Goal: Task Accomplishment & Management: Manage account settings

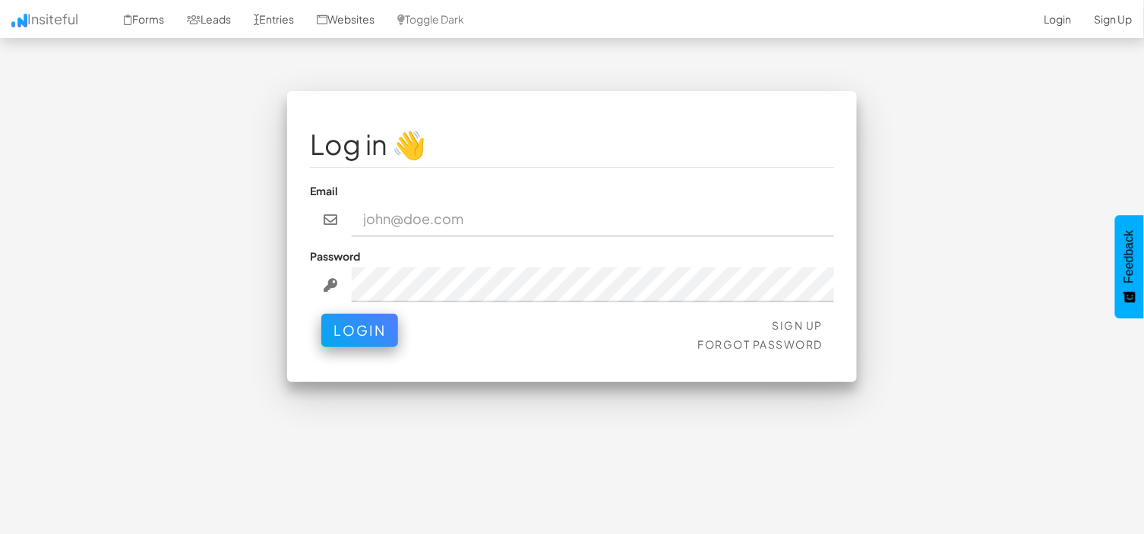
click at [461, 213] on input "email" at bounding box center [593, 219] width 483 height 35
type input "[EMAIL_ADDRESS][DOMAIN_NAME]"
drag, startPoint x: 0, startPoint y: 216, endPoint x: 53, endPoint y: 226, distance: 54.2
click at [0, 215] on body "Toggle navigation Insiteful Forms Leads Entries Websites Toggle Dark 2-Click In…" at bounding box center [572, 291] width 1144 height 583
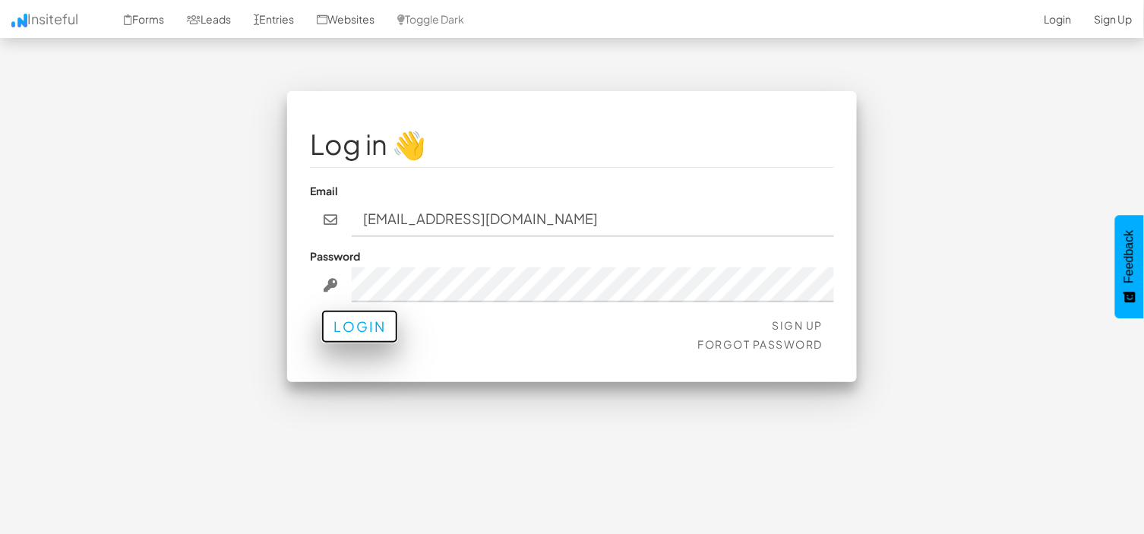
click at [334, 325] on button "Login" at bounding box center [359, 326] width 77 height 33
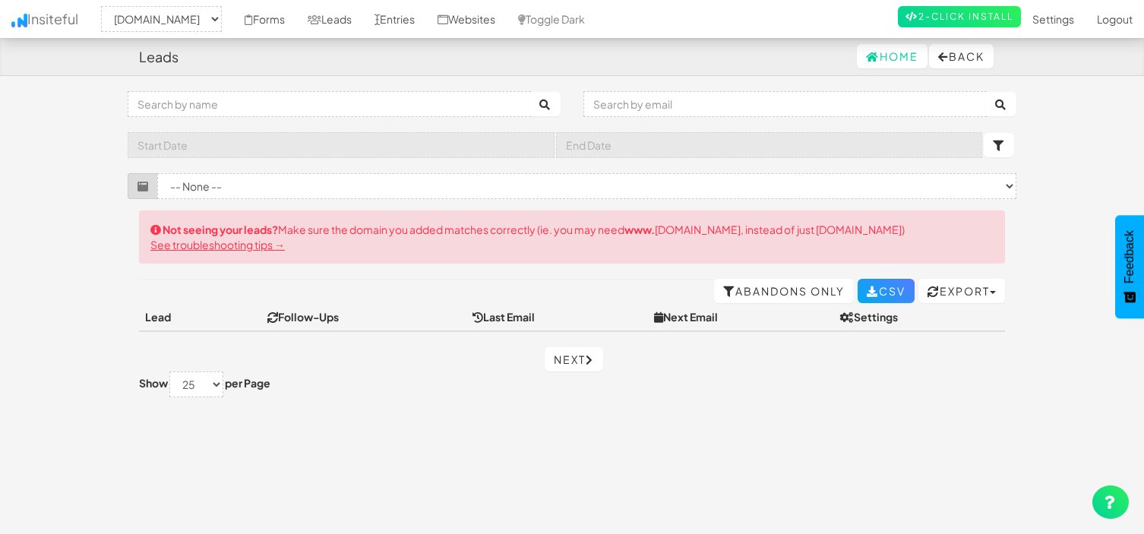
select select "2344"
click at [345, 25] on link "Leads" at bounding box center [329, 19] width 67 height 38
select select "2344"
click at [448, 14] on icon at bounding box center [442, 19] width 11 height 11
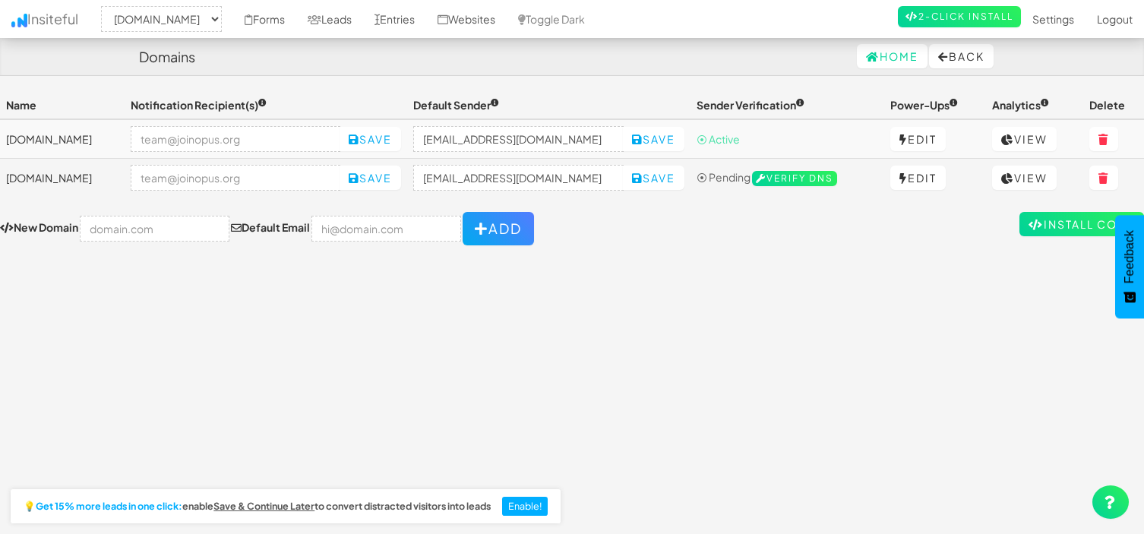
select select "2344"
click at [296, 17] on link "Forms" at bounding box center [264, 19] width 63 height 38
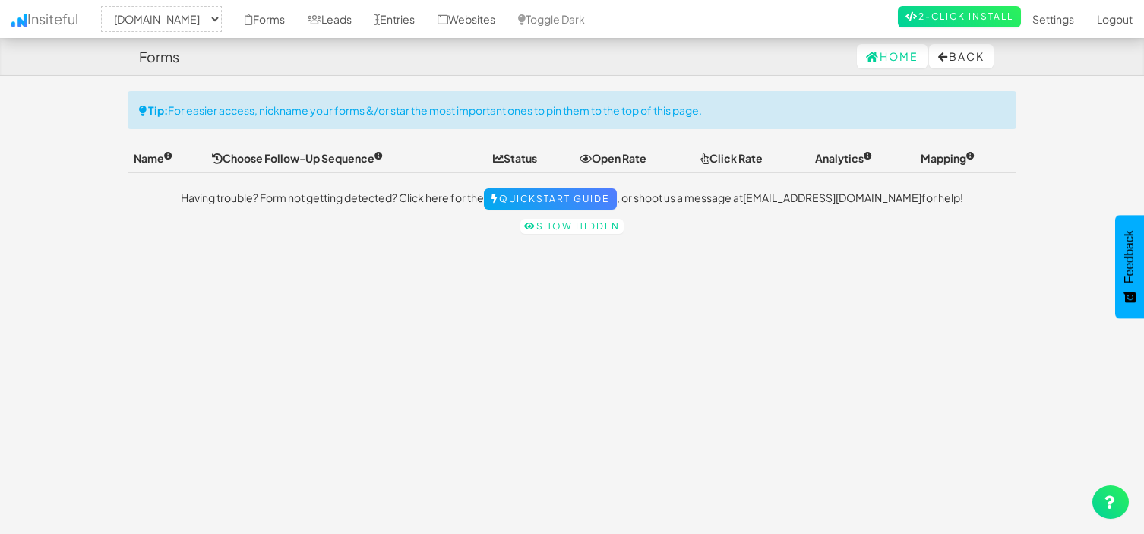
select select "2344"
click at [361, 21] on link "Leads" at bounding box center [329, 19] width 67 height 38
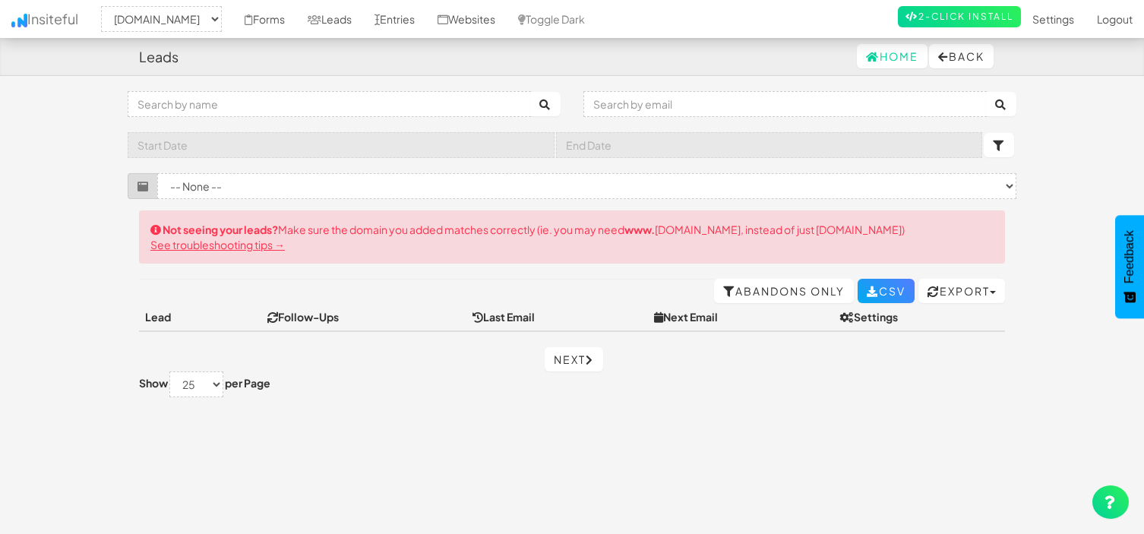
select select "2344"
click at [426, 16] on link "Entries" at bounding box center [394, 19] width 63 height 38
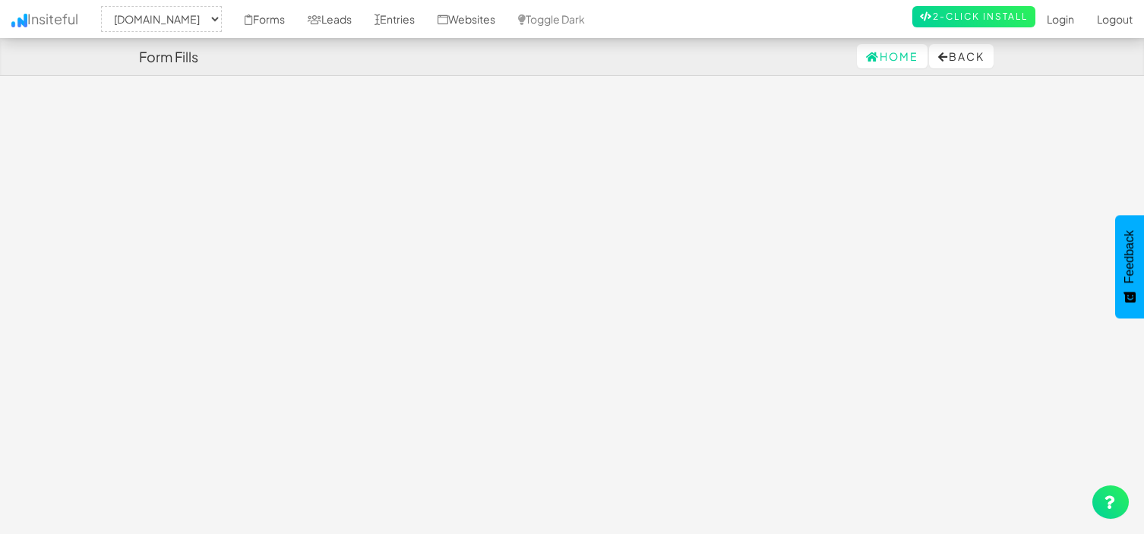
select select "2344"
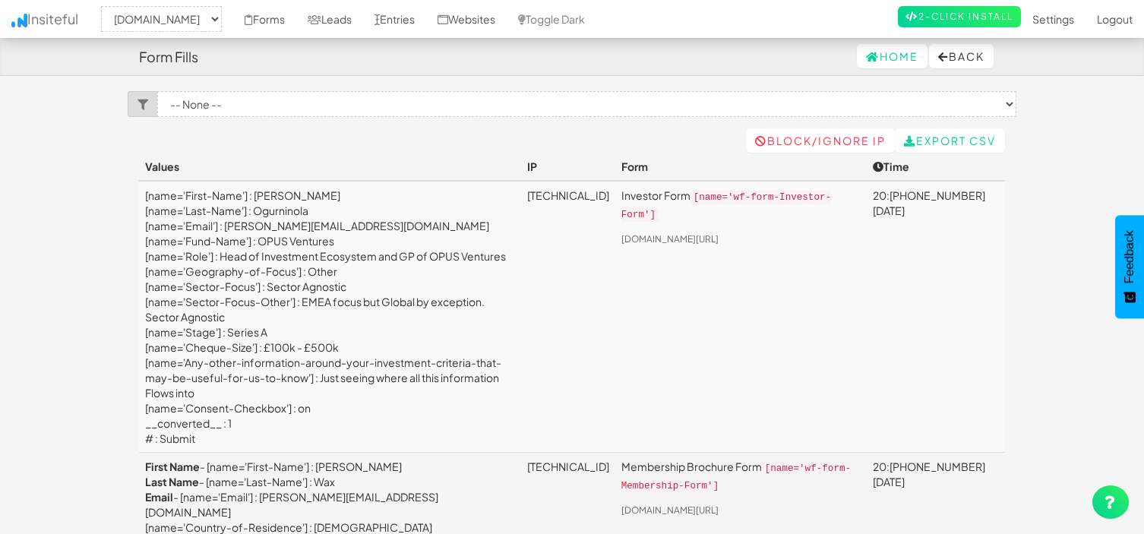
select select "2352"
click at [357, 12] on link "Leads" at bounding box center [329, 19] width 67 height 38
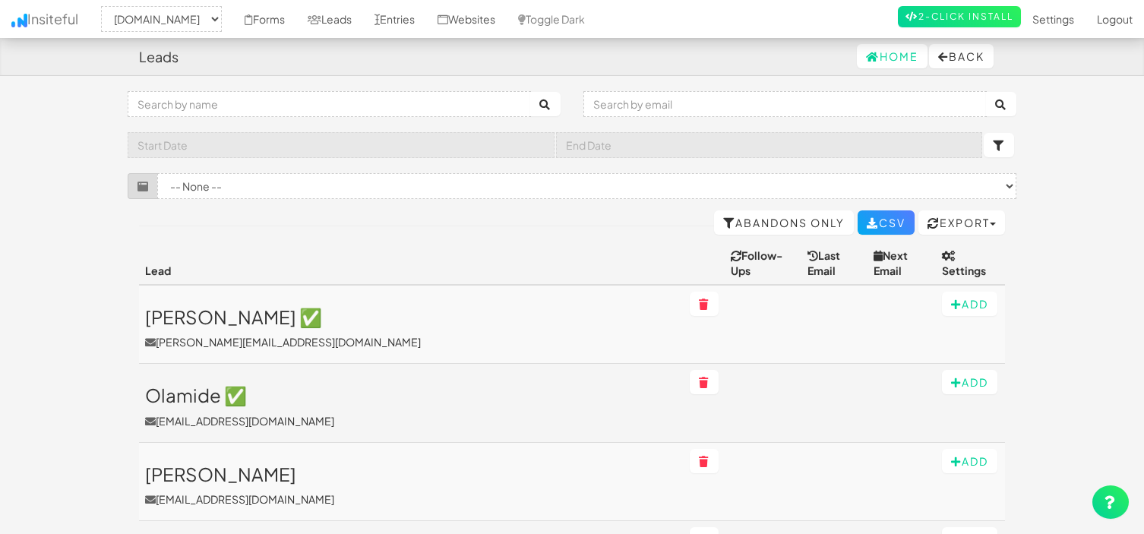
select select "2352"
click at [426, 17] on link "Entries" at bounding box center [394, 19] width 63 height 38
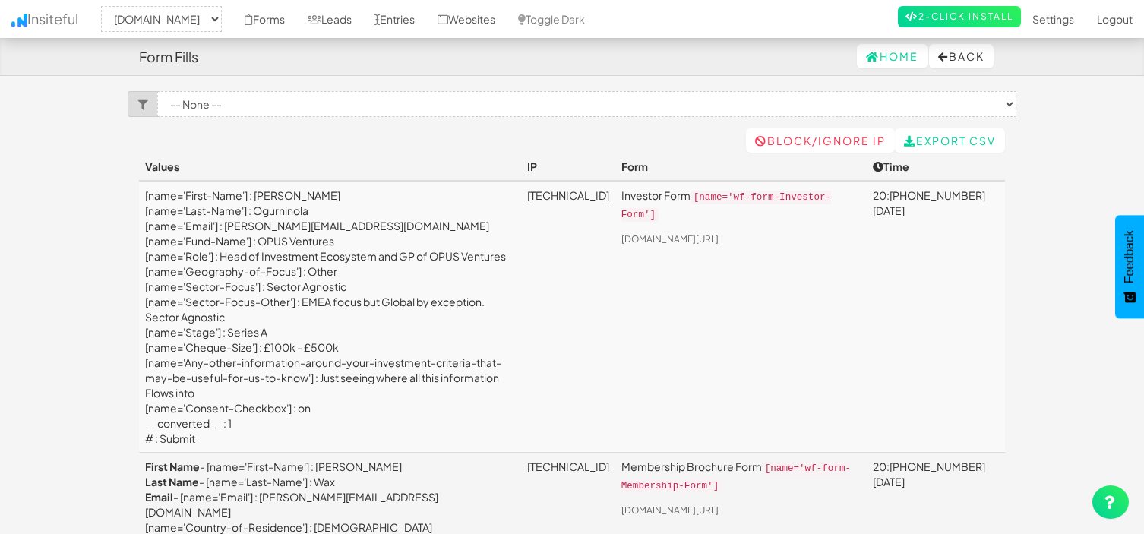
select select "2352"
click at [342, 24] on link "Leads" at bounding box center [329, 19] width 67 height 38
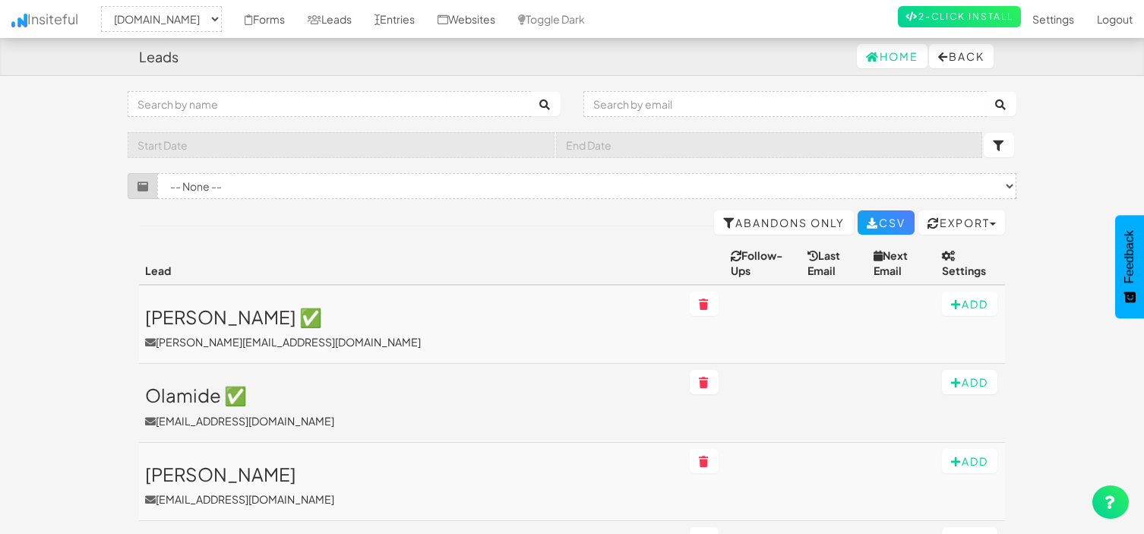
select select "2352"
click at [406, 12] on link "Entries" at bounding box center [394, 19] width 63 height 38
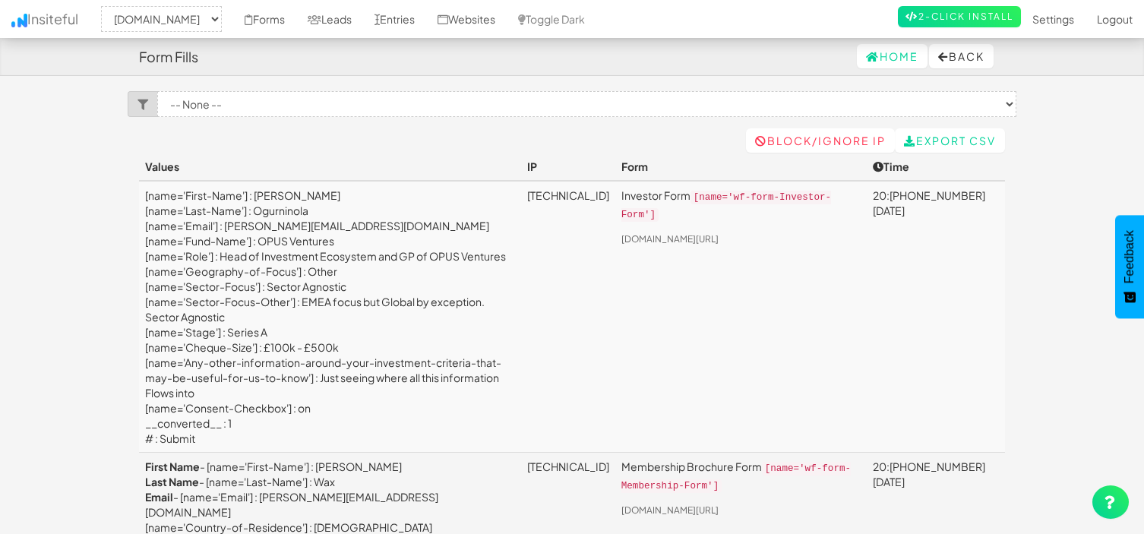
select select "2352"
click at [348, 13] on link "Leads" at bounding box center [329, 19] width 67 height 38
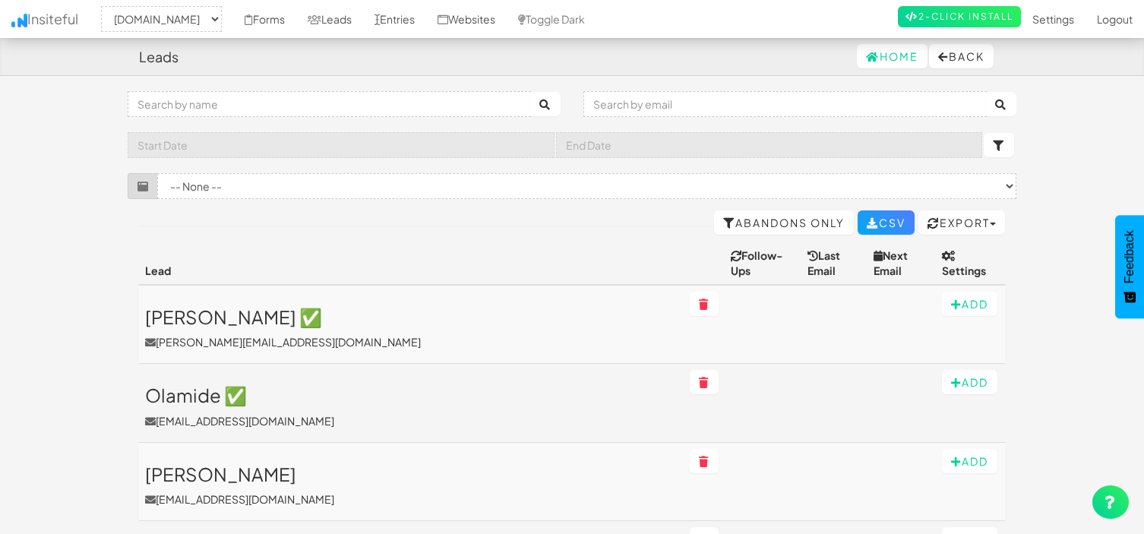
select select "2352"
click at [412, 20] on link "Entries" at bounding box center [394, 19] width 63 height 38
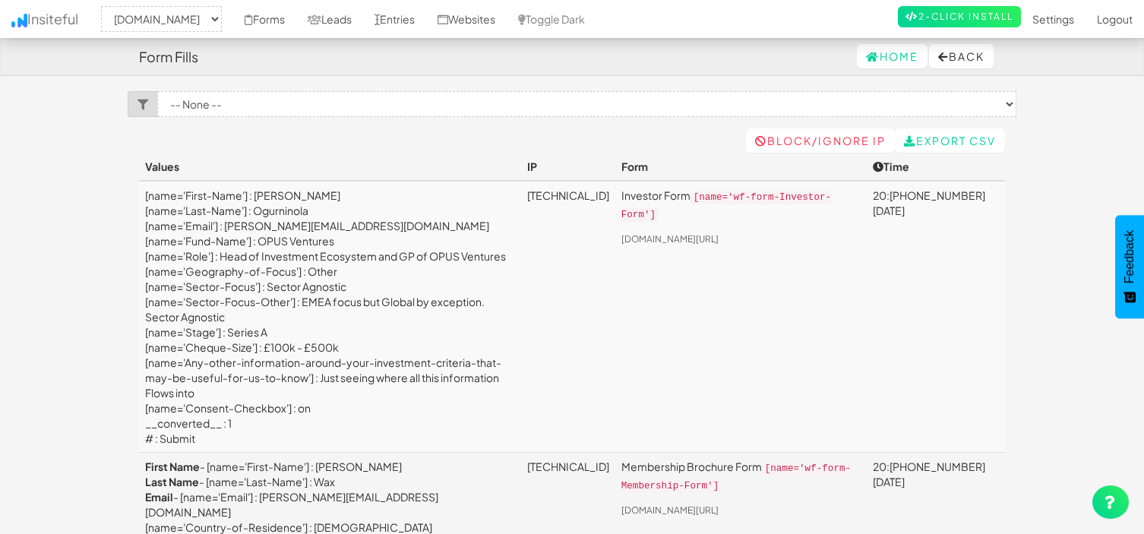
select select "2352"
click at [478, 18] on link "Websites" at bounding box center [466, 19] width 80 height 38
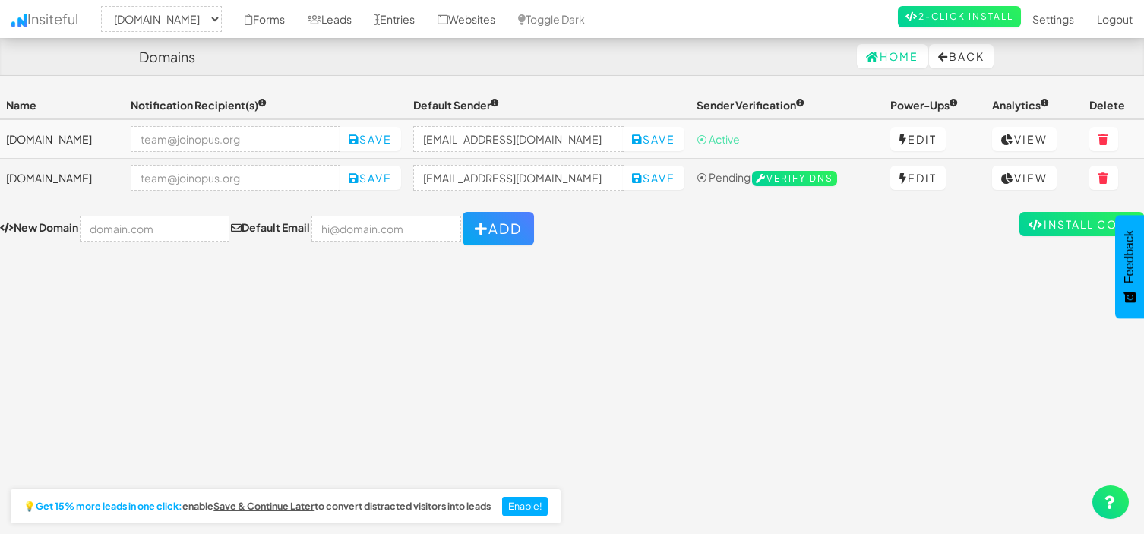
select select "2352"
click at [407, 24] on link "Entries" at bounding box center [394, 19] width 63 height 38
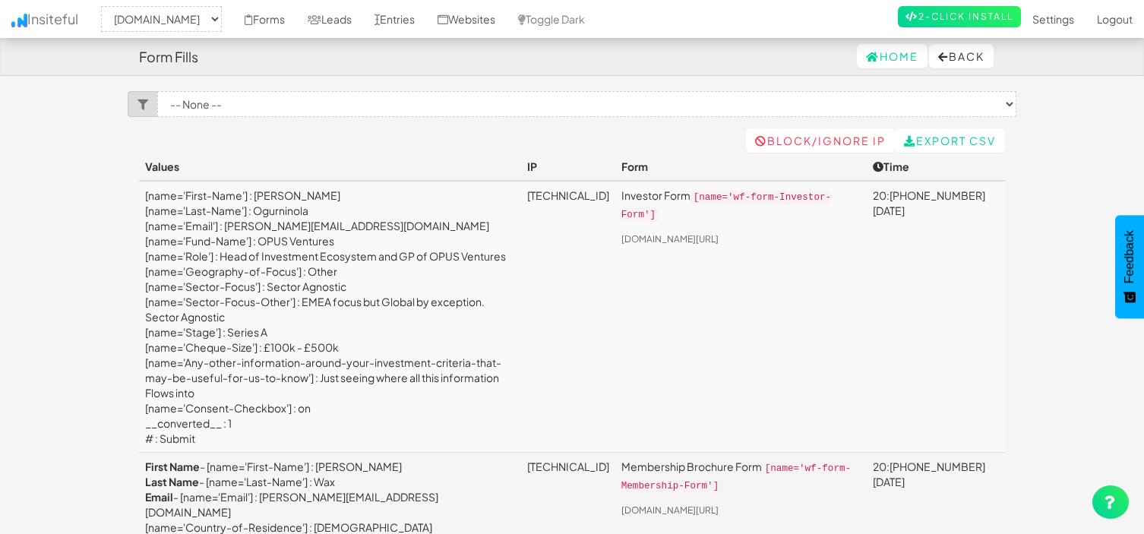
select select "2352"
click at [409, 17] on link "Entries" at bounding box center [394, 19] width 63 height 38
select select "2352"
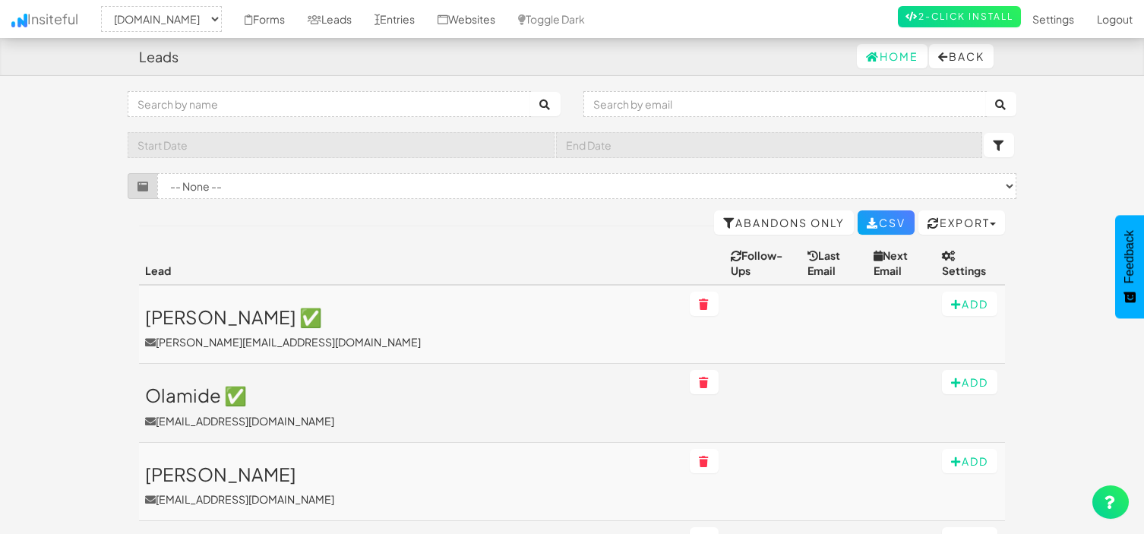
select select "2352"
drag, startPoint x: 0, startPoint y: 0, endPoint x: 487, endPoint y: 17, distance: 487.1
click at [487, 17] on link "Websites" at bounding box center [466, 19] width 80 height 38
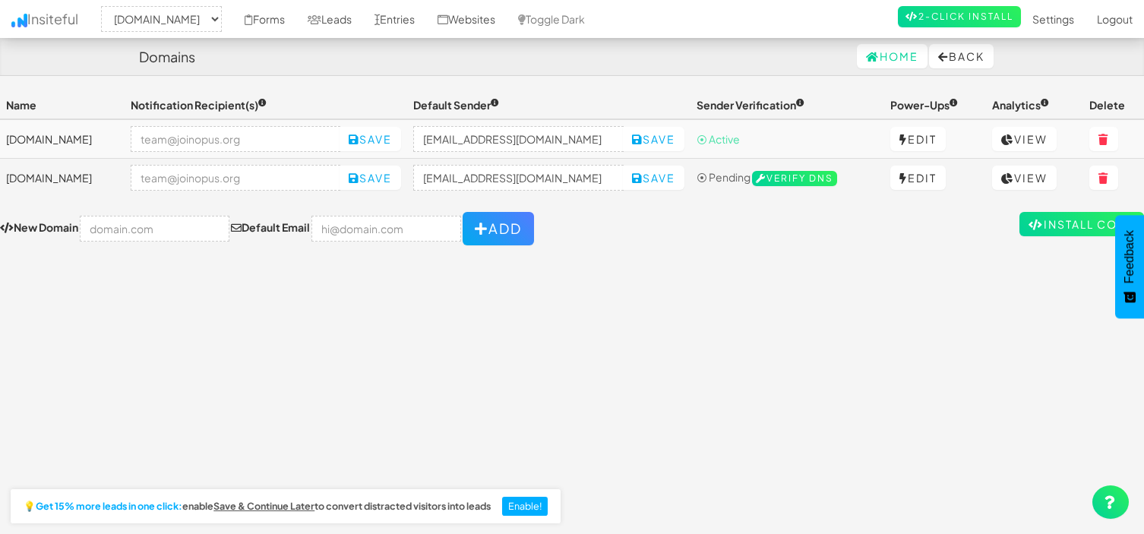
select select "2352"
click at [350, 16] on link "Leads" at bounding box center [329, 19] width 67 height 38
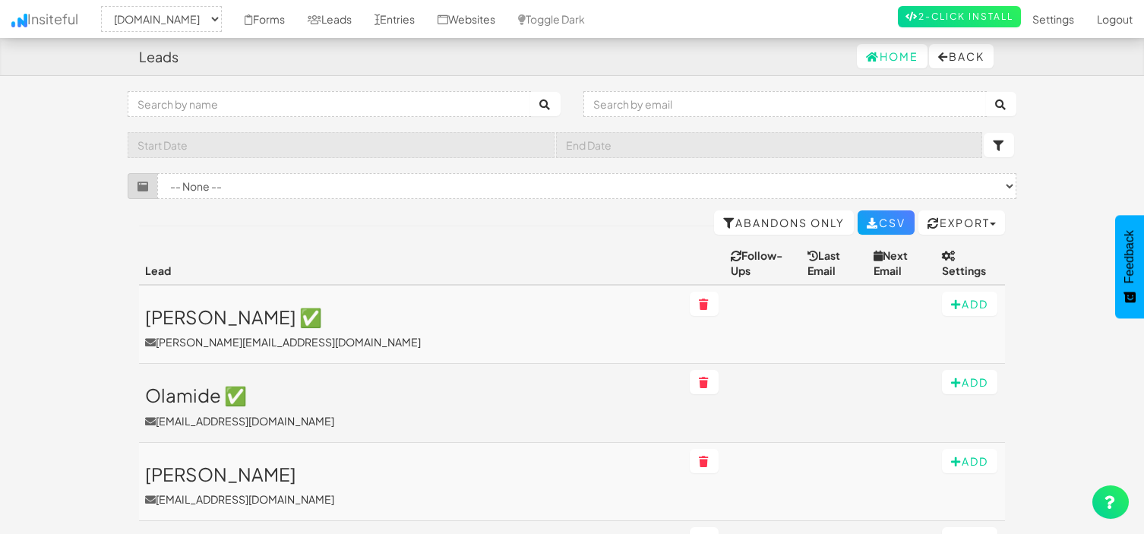
select select "2352"
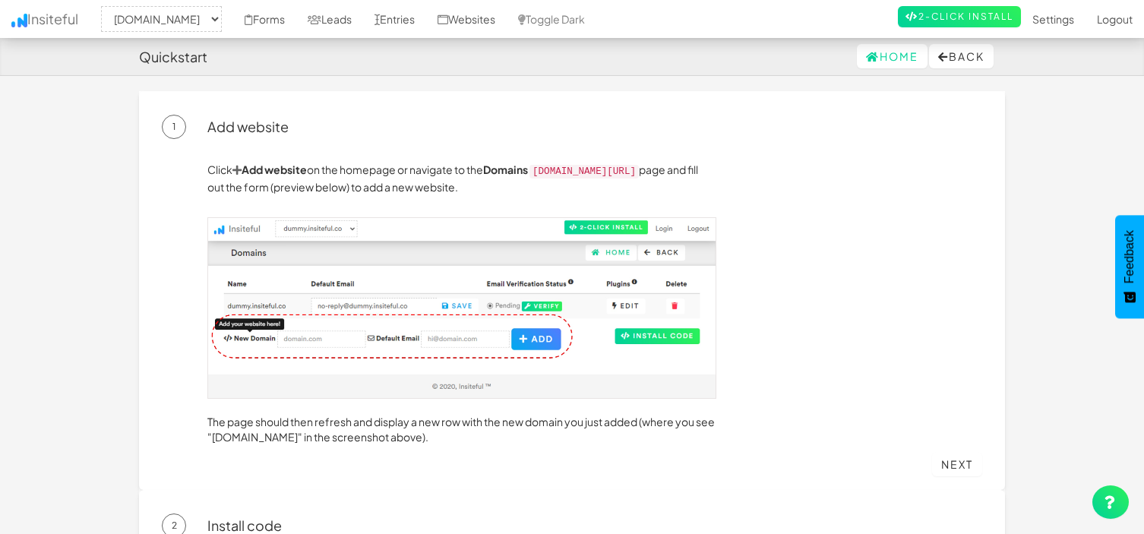
select select "2352"
click at [342, 27] on link "Leads" at bounding box center [329, 19] width 67 height 38
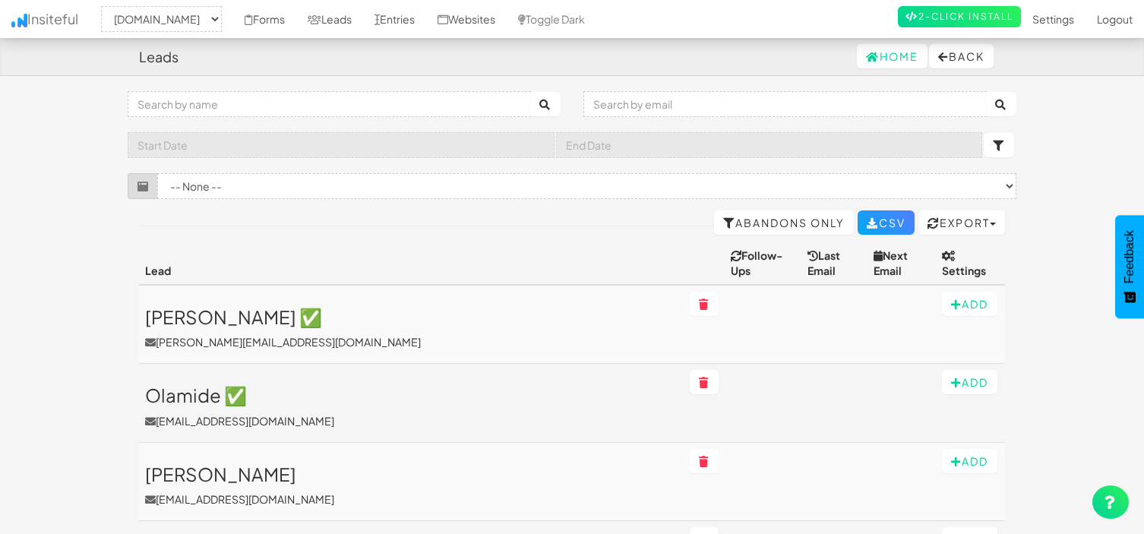
select select "2352"
click at [403, 24] on link "Entries" at bounding box center [394, 19] width 63 height 38
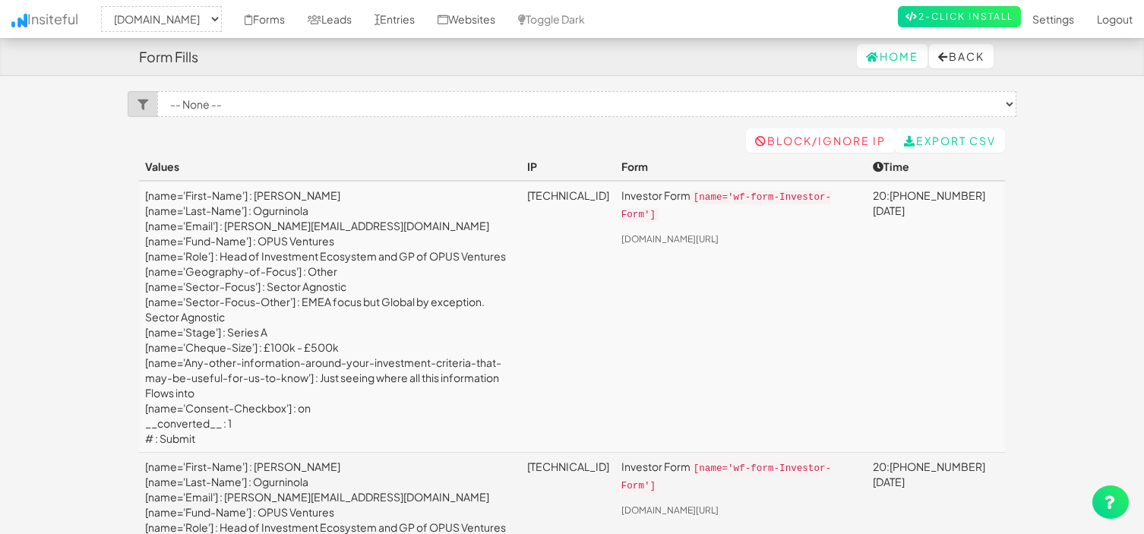
select select "2352"
click at [413, 23] on link "Entries" at bounding box center [394, 19] width 63 height 38
select select "2352"
click at [507, 28] on link "Websites" at bounding box center [466, 19] width 80 height 38
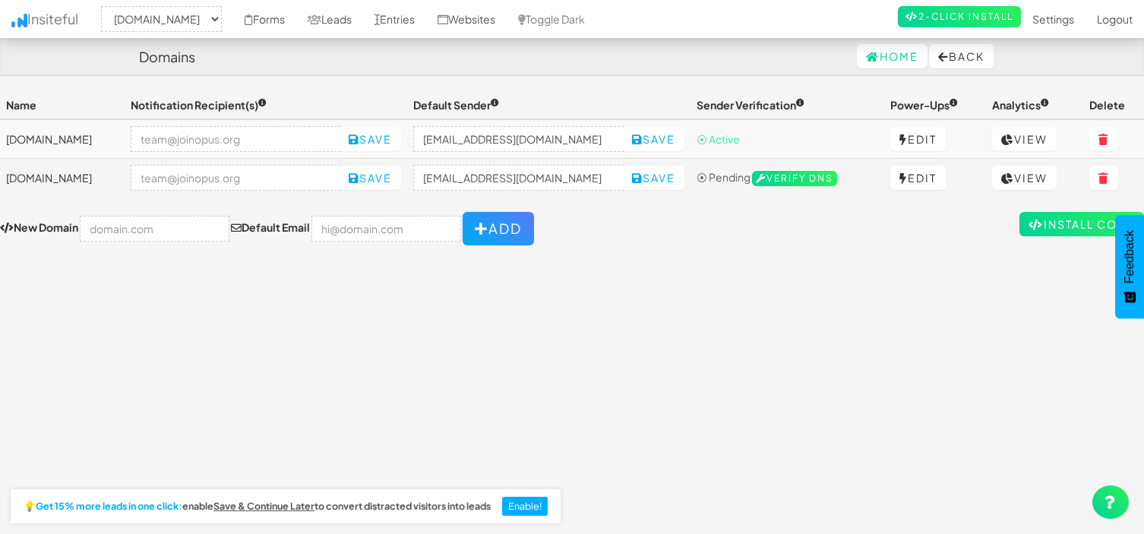
select select "2352"
click at [363, 17] on link "Leads" at bounding box center [329, 19] width 67 height 38
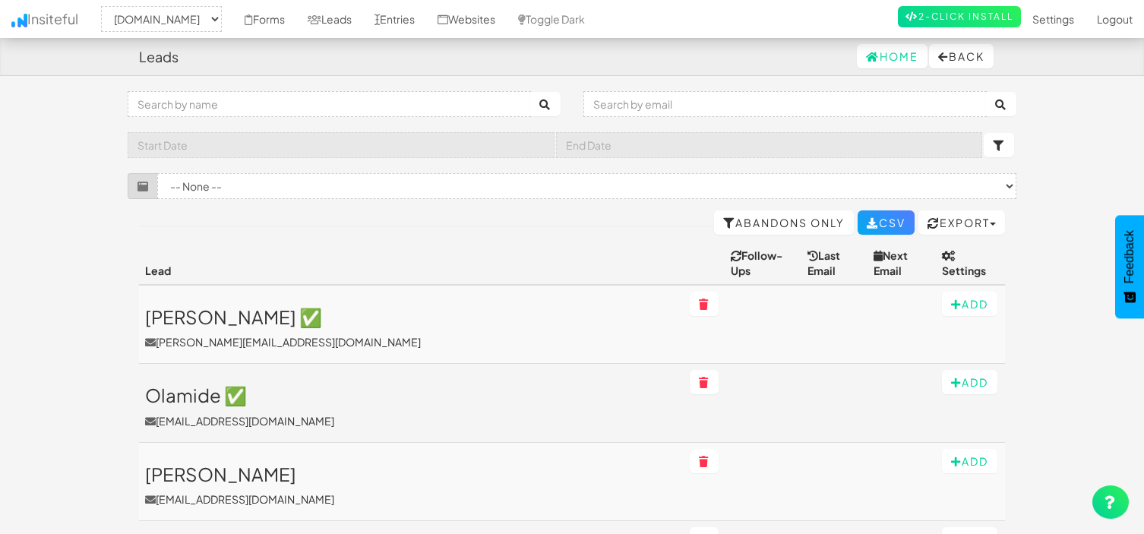
select select "2352"
click at [409, 24] on link "Entries" at bounding box center [394, 19] width 63 height 38
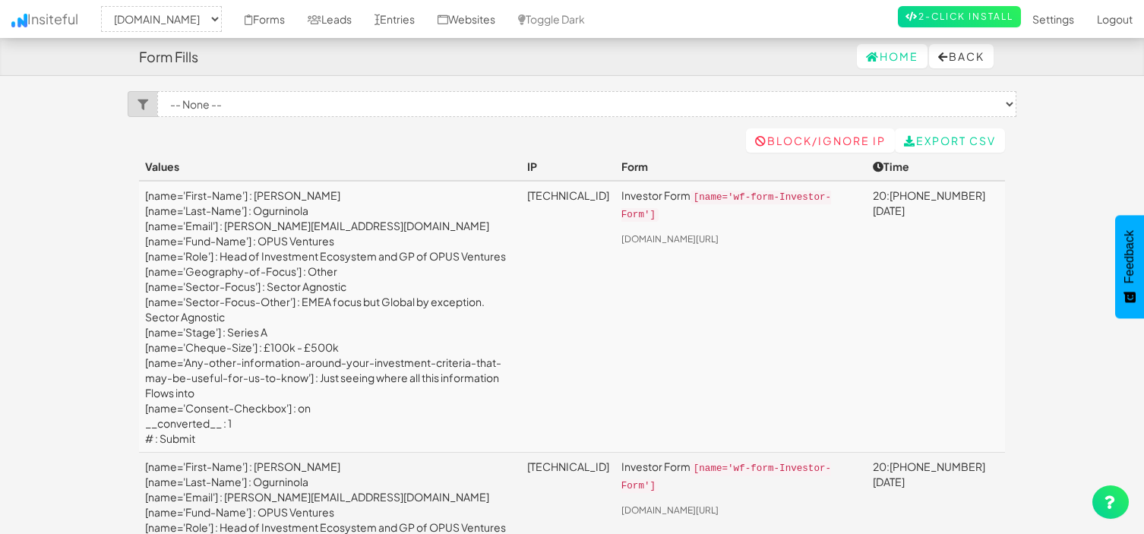
select select "2352"
click at [410, 11] on link "Entries" at bounding box center [394, 19] width 63 height 38
select select "2352"
click at [415, 15] on link "Entries" at bounding box center [394, 19] width 63 height 38
select select "2352"
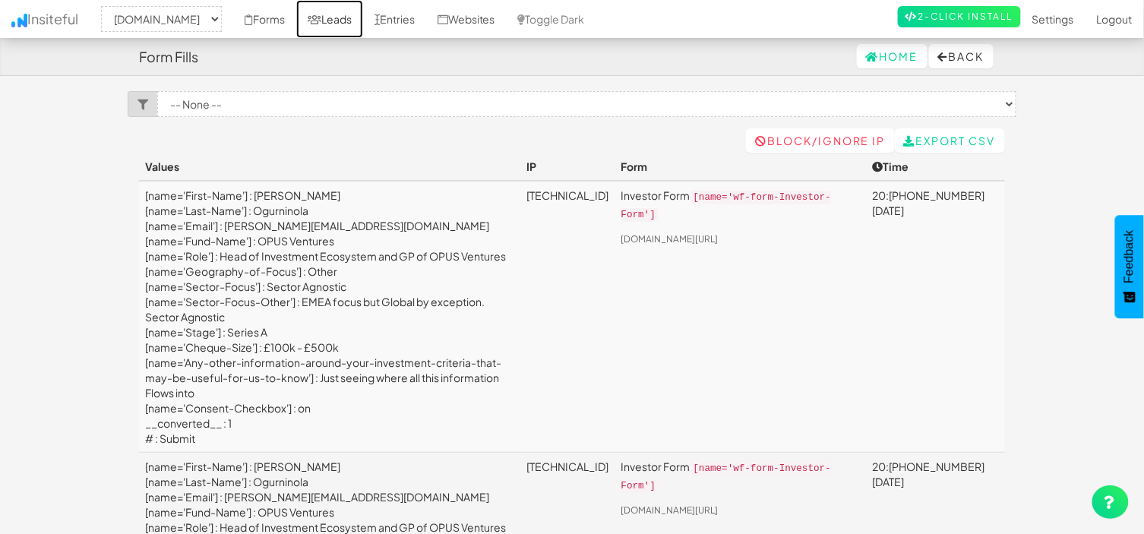
click at [339, 15] on link "Leads" at bounding box center [329, 19] width 67 height 38
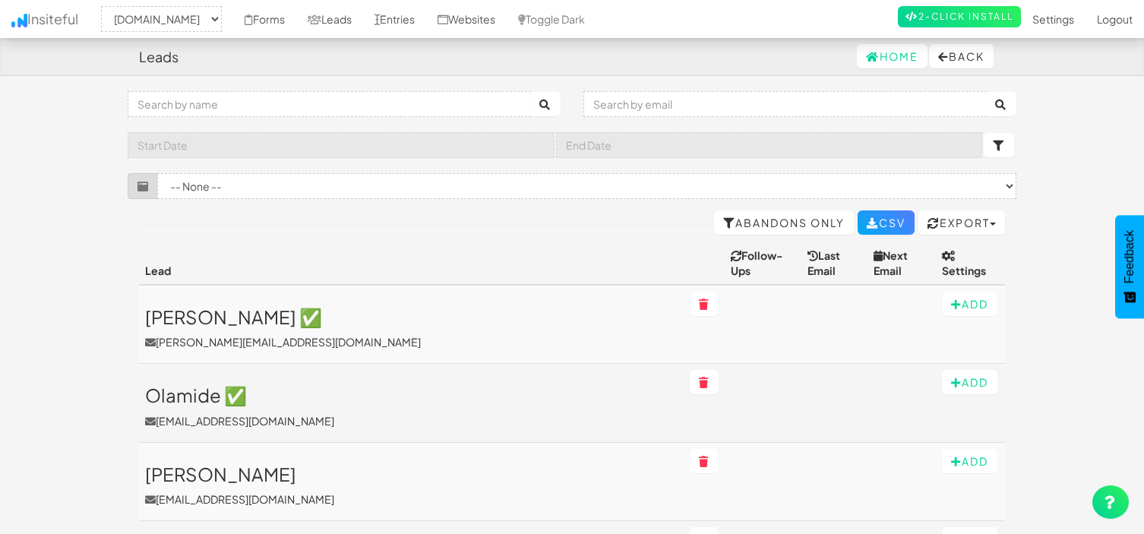
select select "2352"
click at [411, 17] on link "Entries" at bounding box center [394, 19] width 63 height 38
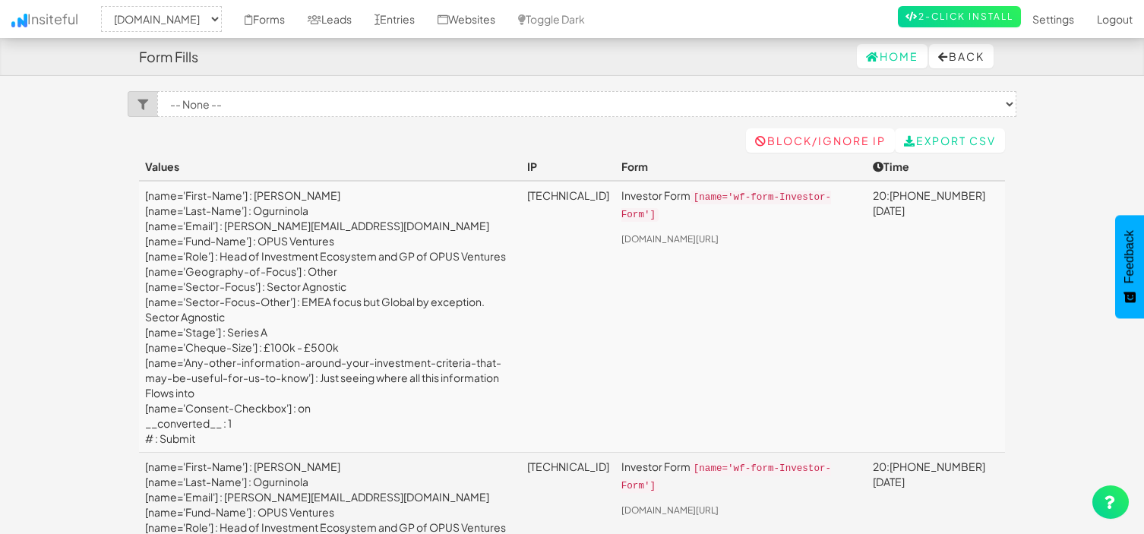
select select "2352"
click at [426, 17] on link "Entries" at bounding box center [394, 19] width 63 height 38
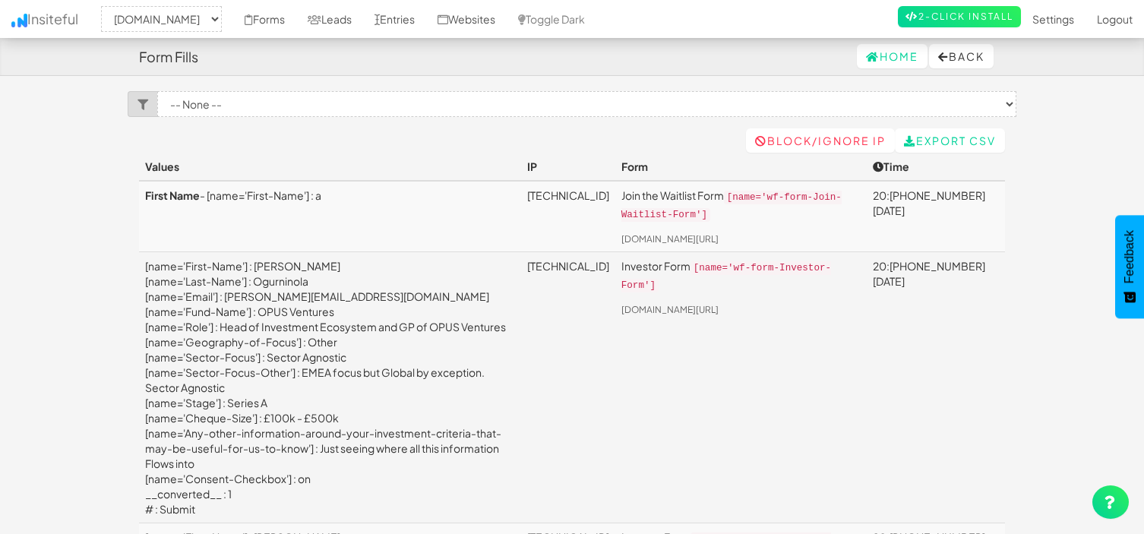
select select "2352"
click at [412, 15] on link "Entries" at bounding box center [394, 19] width 63 height 38
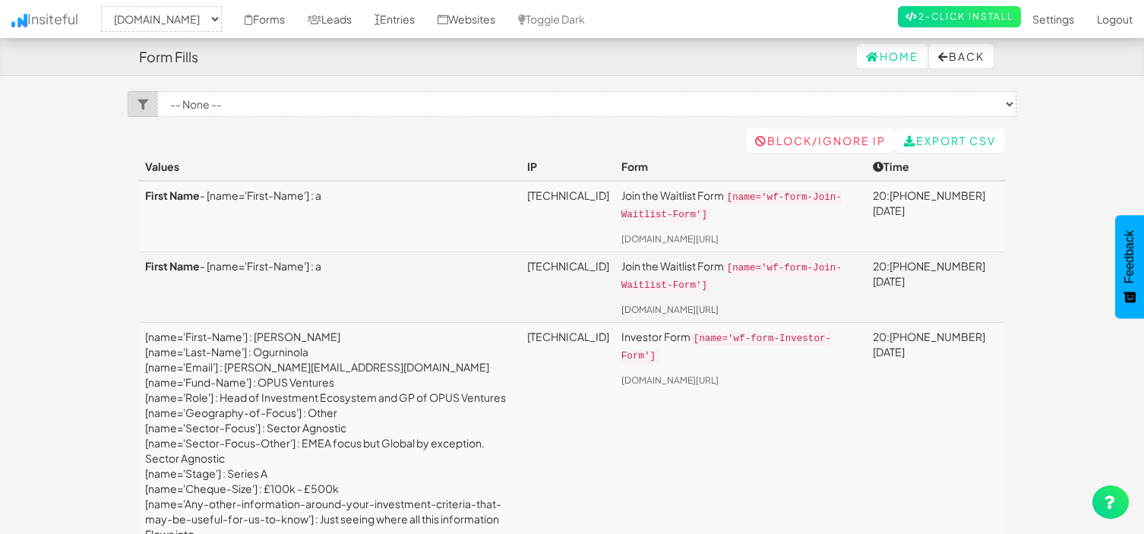
select select "2352"
click at [406, 17] on link "Entries" at bounding box center [394, 19] width 63 height 38
select select "2352"
click at [361, 16] on link "Leads" at bounding box center [329, 19] width 67 height 38
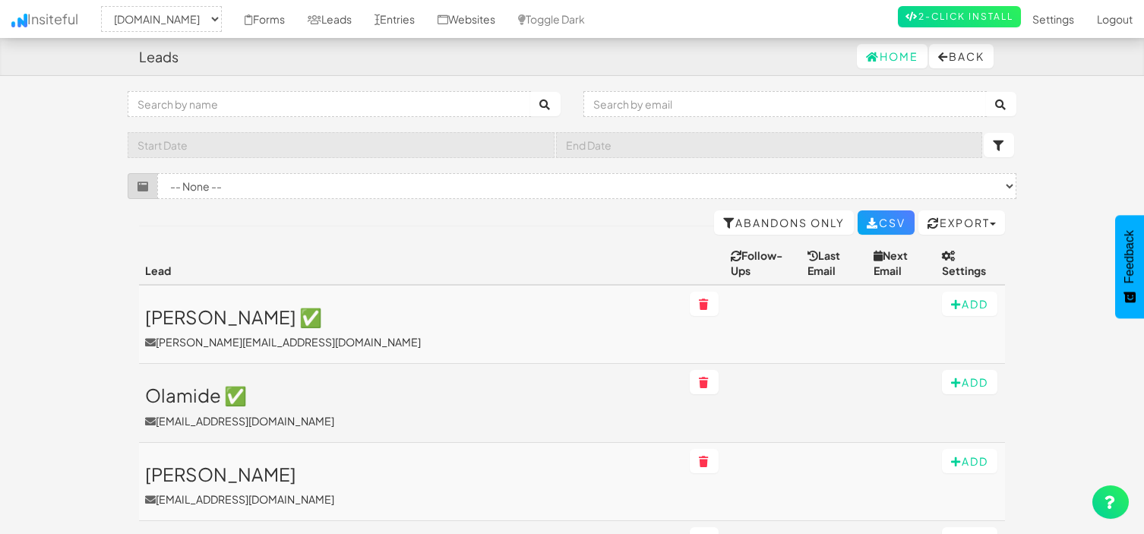
select select "2352"
click at [413, 21] on link "Entries" at bounding box center [394, 19] width 63 height 38
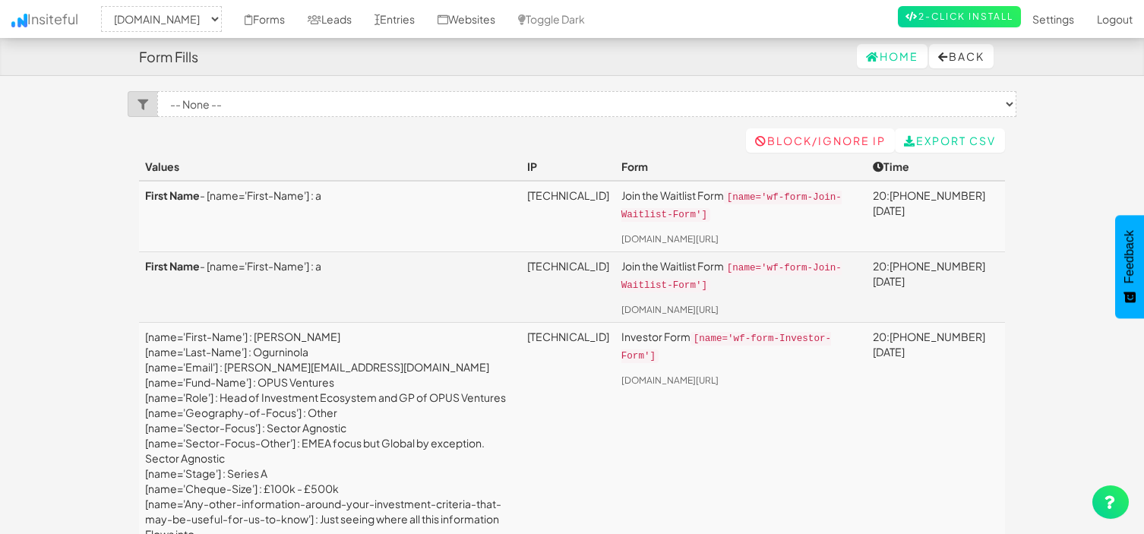
select select "2352"
click at [527, 259] on link "[TECHNICAL_ID]" at bounding box center [568, 266] width 82 height 14
